Goal: Navigation & Orientation: Understand site structure

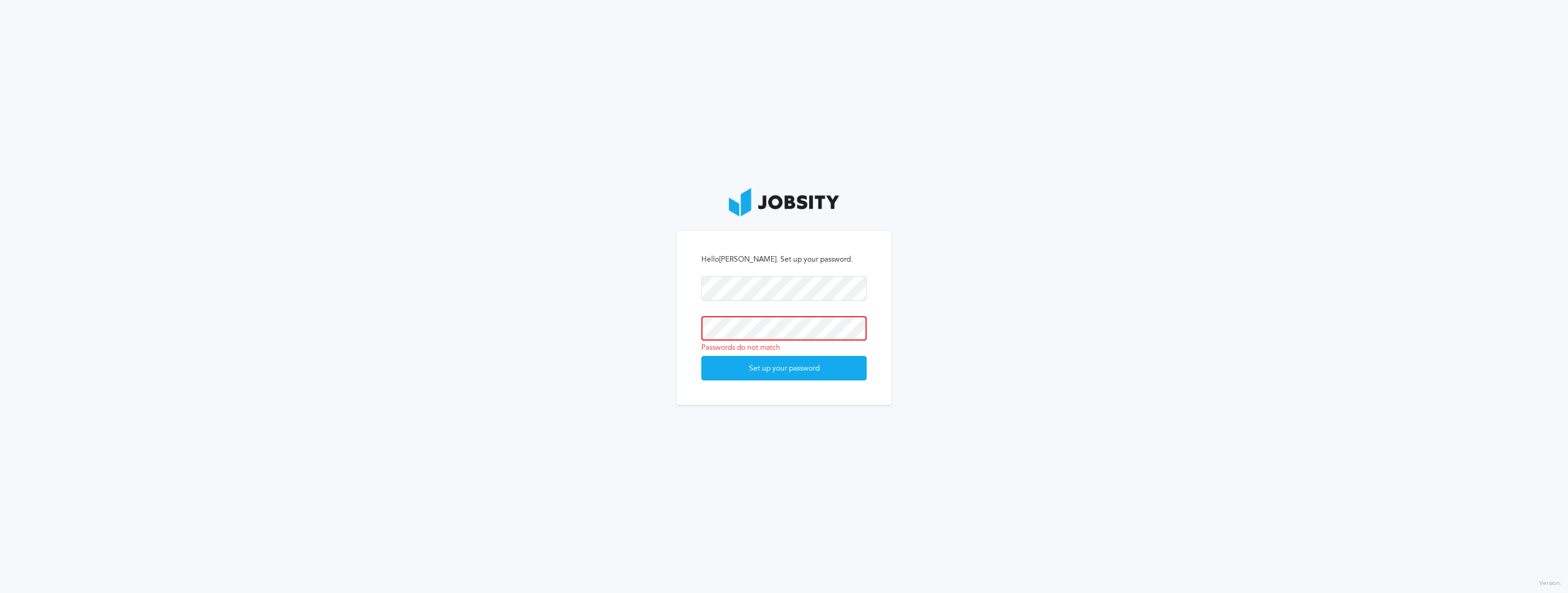
click at [702, 356] on button "Set up your password" at bounding box center [784, 368] width 165 height 25
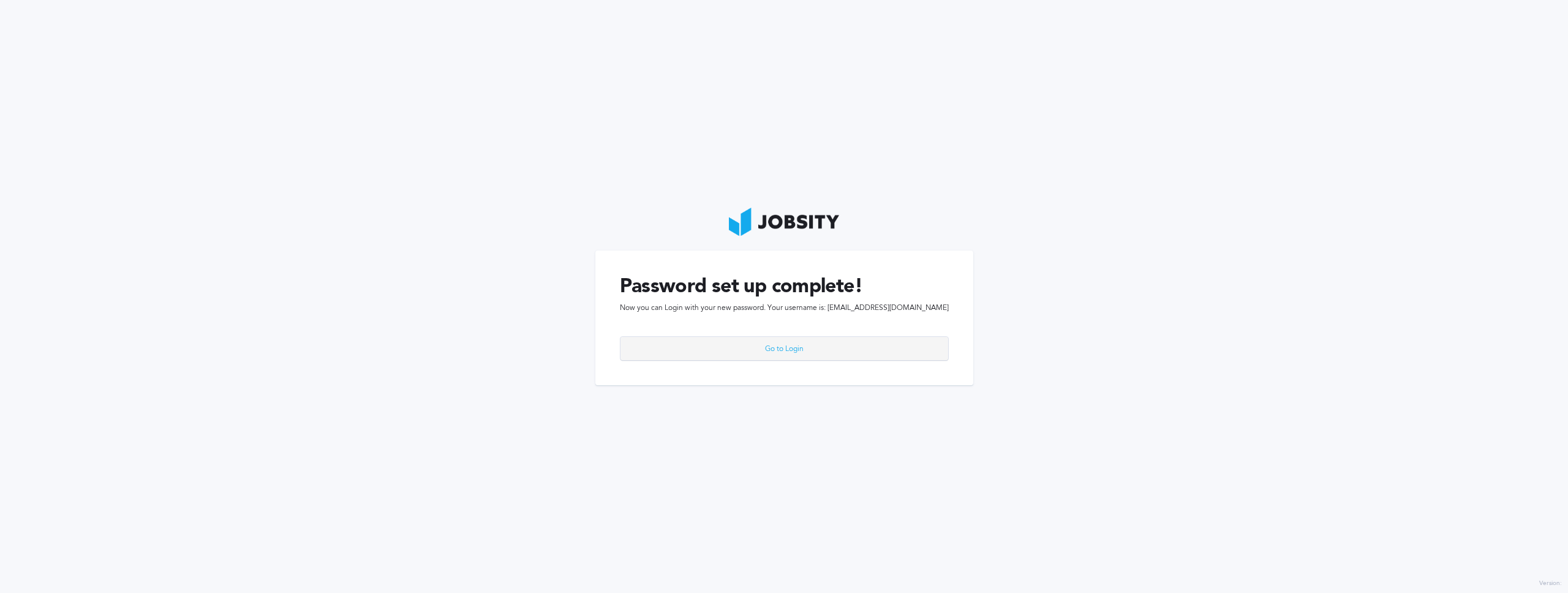
click at [796, 345] on div "Go to Login" at bounding box center [785, 349] width 328 height 25
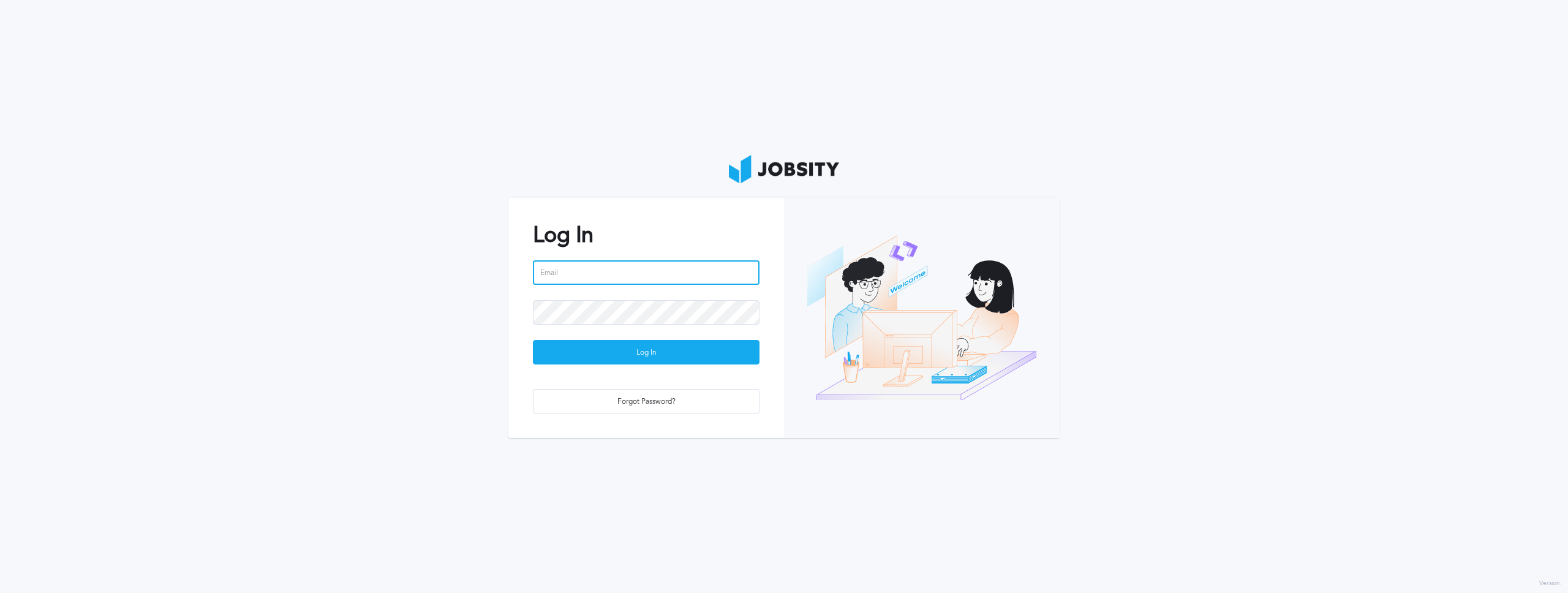
click at [619, 269] on input "email" at bounding box center [646, 272] width 226 height 25
type input "[EMAIL_ADDRESS][DOMAIN_NAME]"
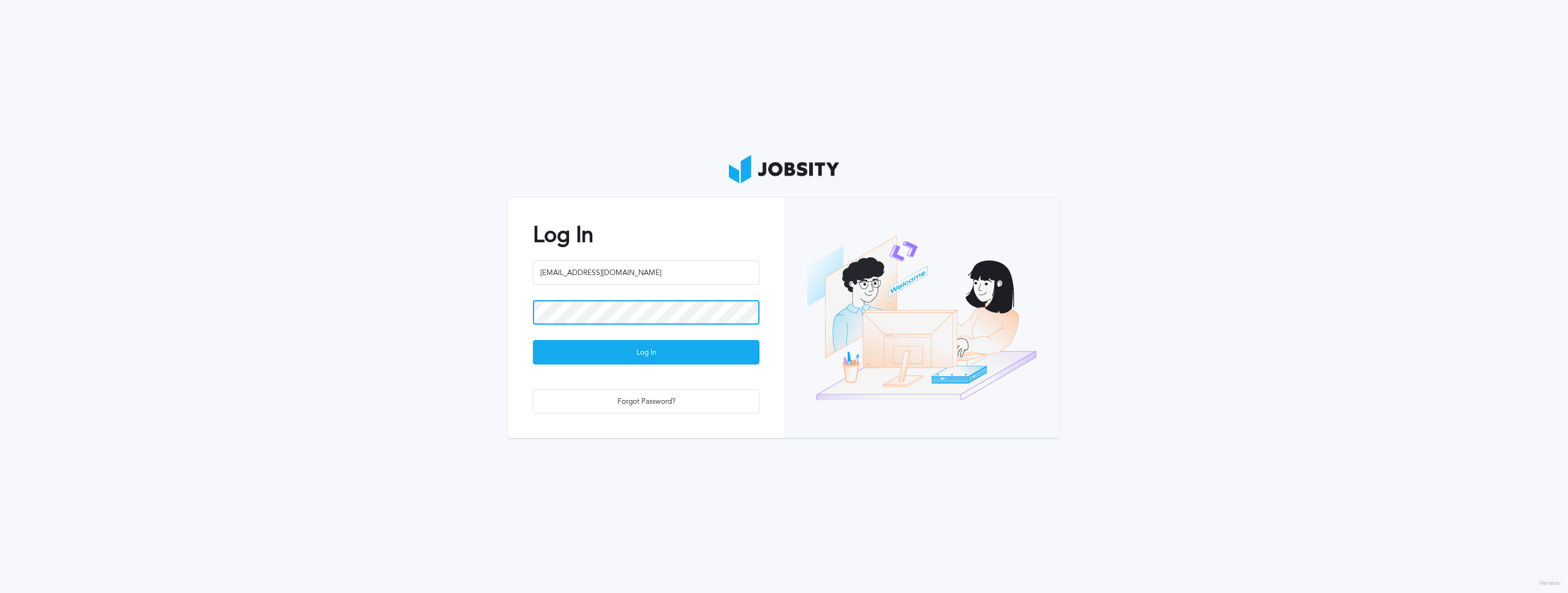
click at [533, 340] on button "Log In" at bounding box center [646, 352] width 226 height 25
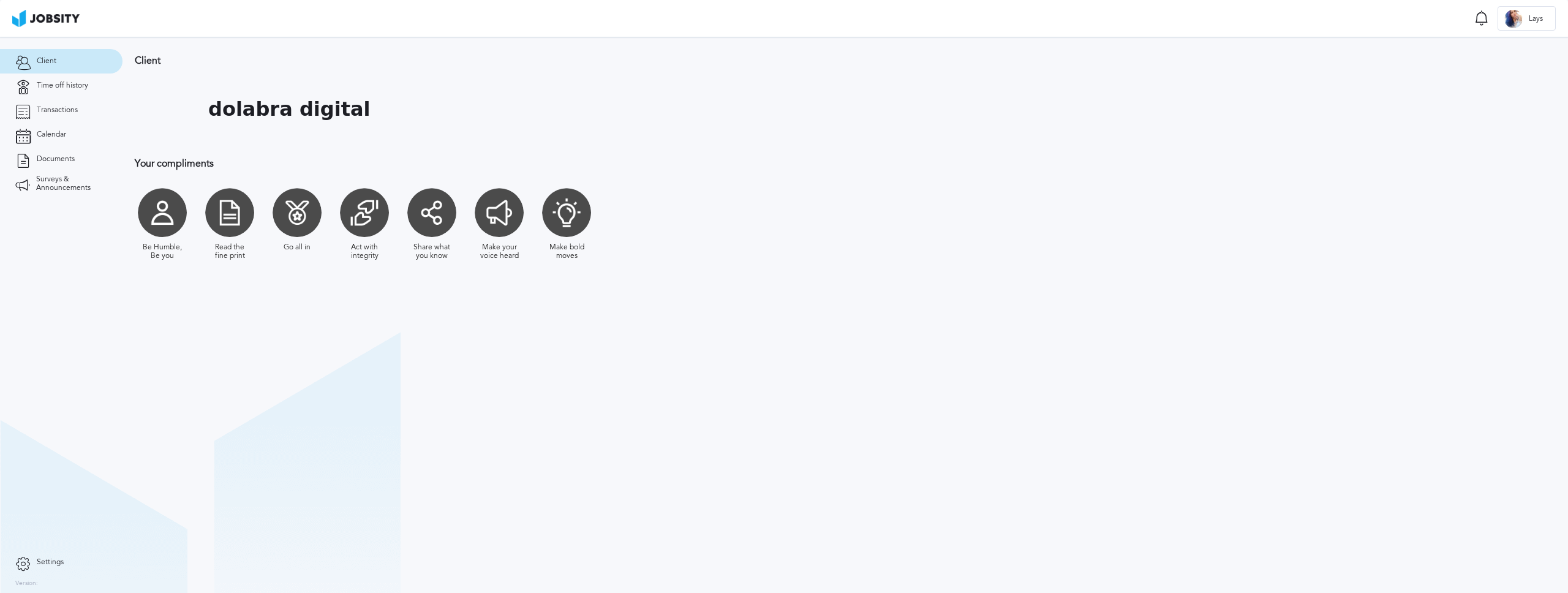
click at [241, 220] on div at bounding box center [230, 212] width 49 height 49
click at [72, 84] on span "Time off history" at bounding box center [62, 85] width 51 height 9
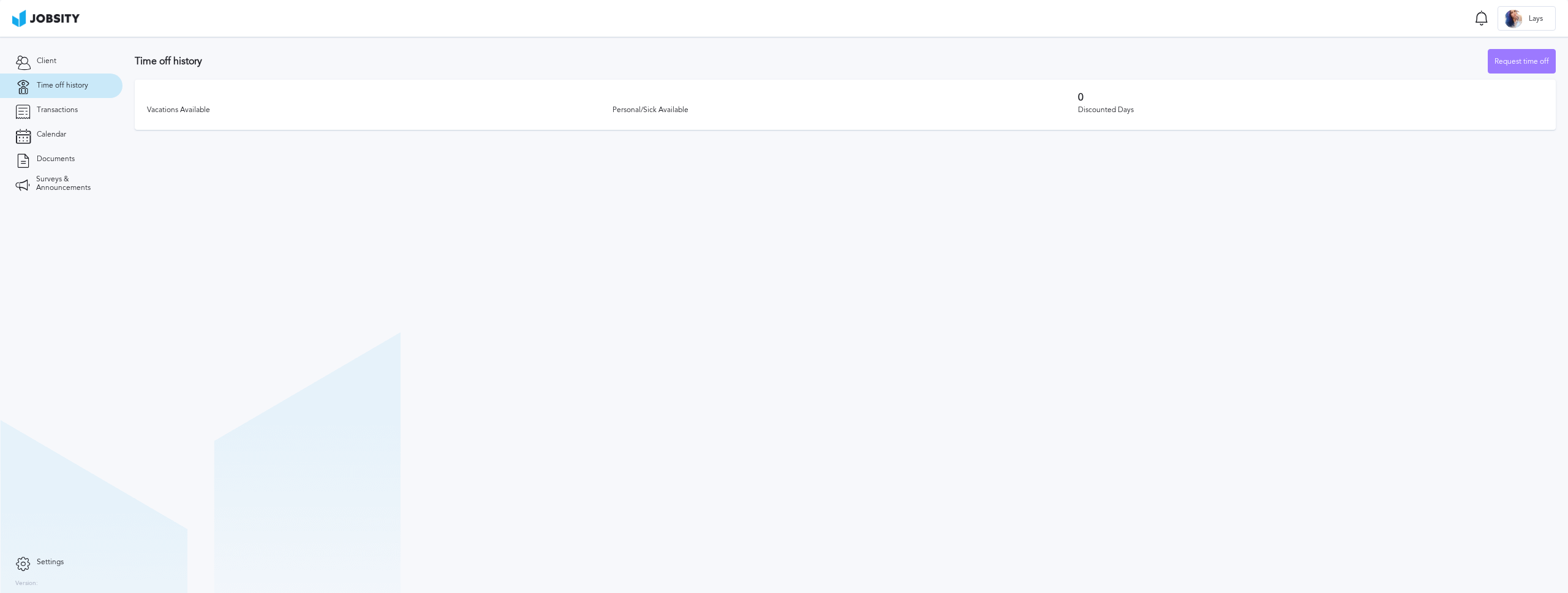
click at [1093, 80] on div "Vacations Available Personal/Sick Available 0 Discounted Days" at bounding box center [845, 105] width 1422 height 50
click at [82, 111] on link "Transactions" at bounding box center [61, 110] width 123 height 25
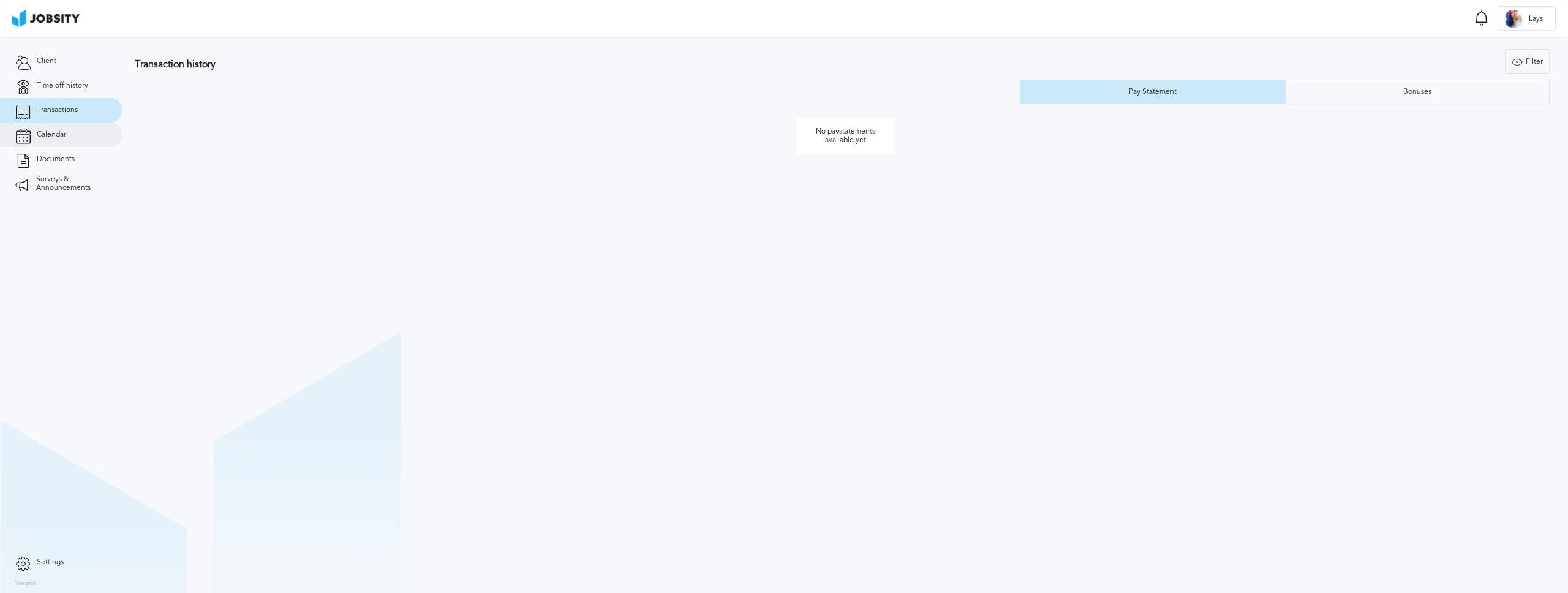
click at [65, 132] on span "Calendar" at bounding box center [51, 134] width 30 height 9
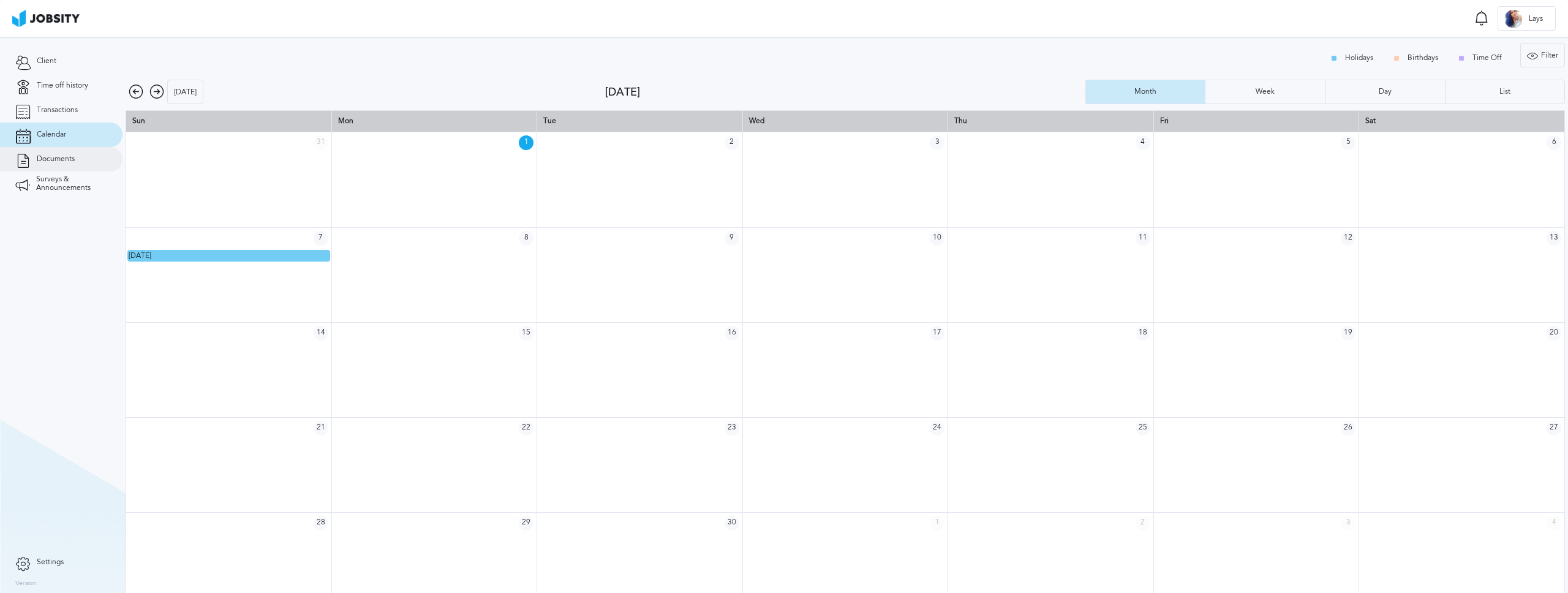
click at [77, 152] on link "Documents" at bounding box center [61, 159] width 123 height 25
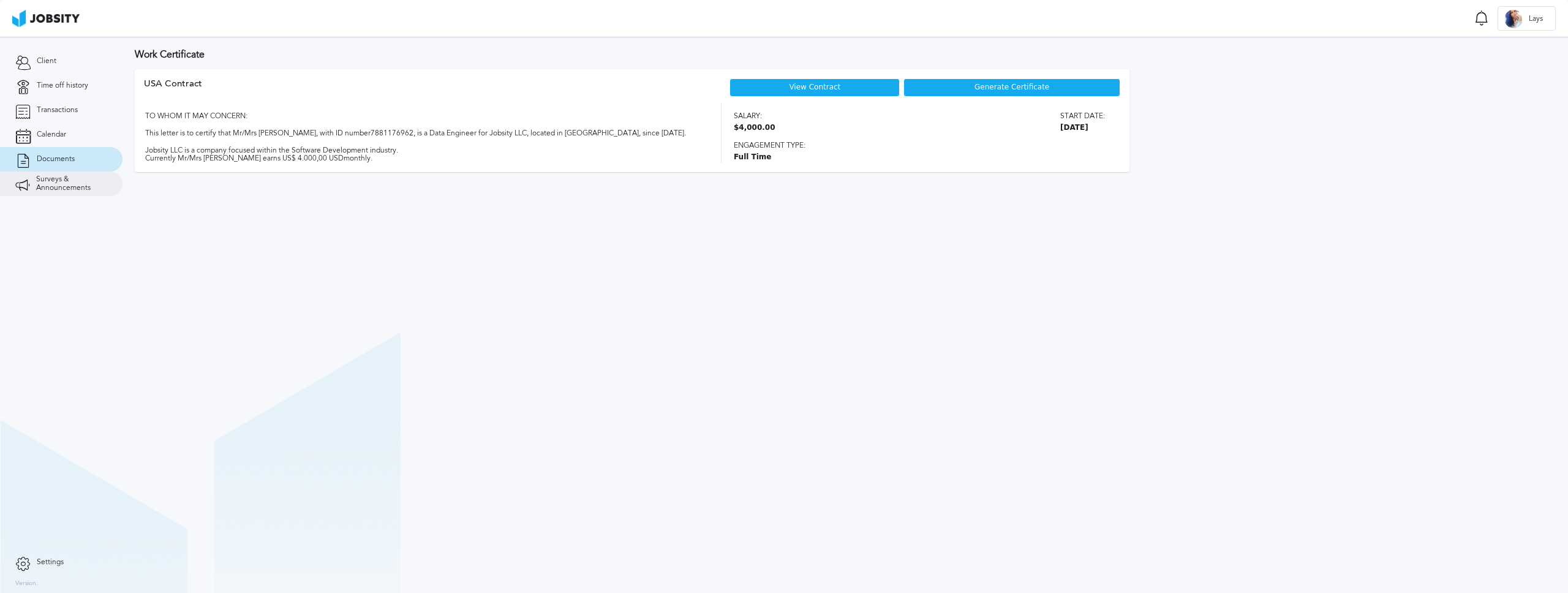
click at [72, 181] on span "Surveys & Announcements" at bounding box center [72, 183] width 71 height 17
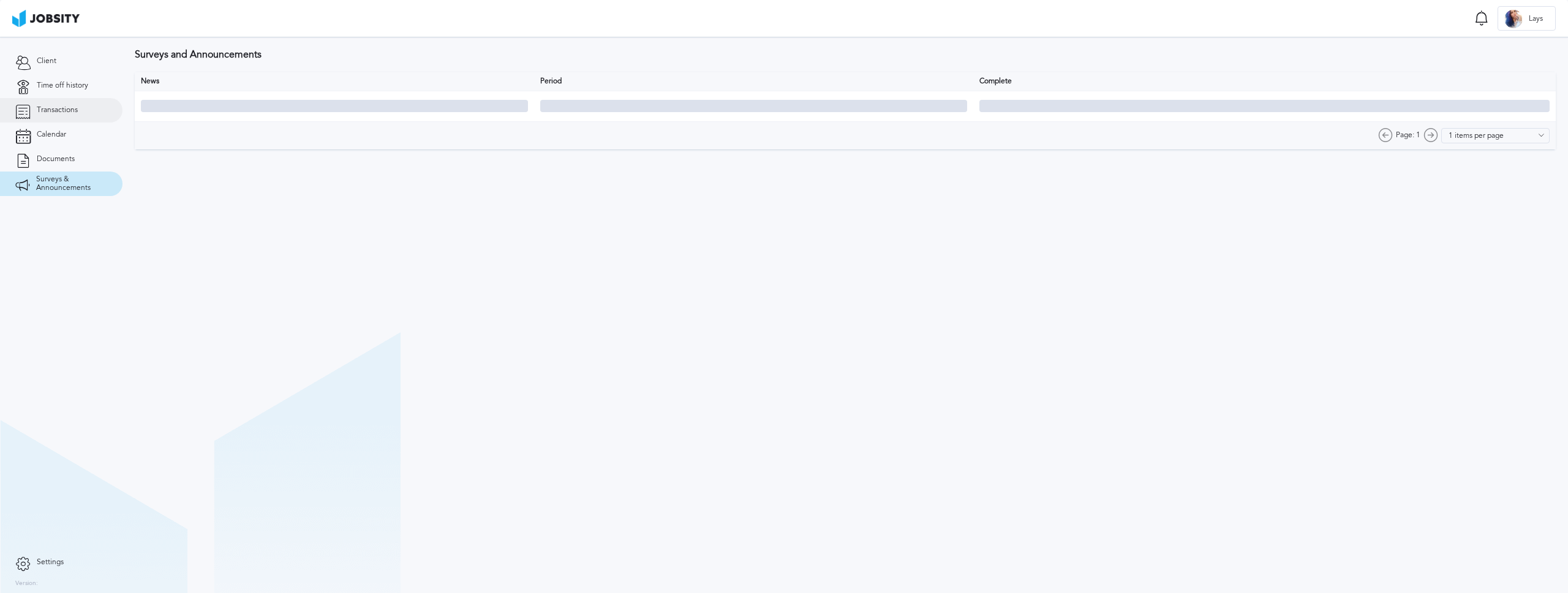
type input "10 items per page"
